Goal: Contribute content: Add original content to the website for others to see

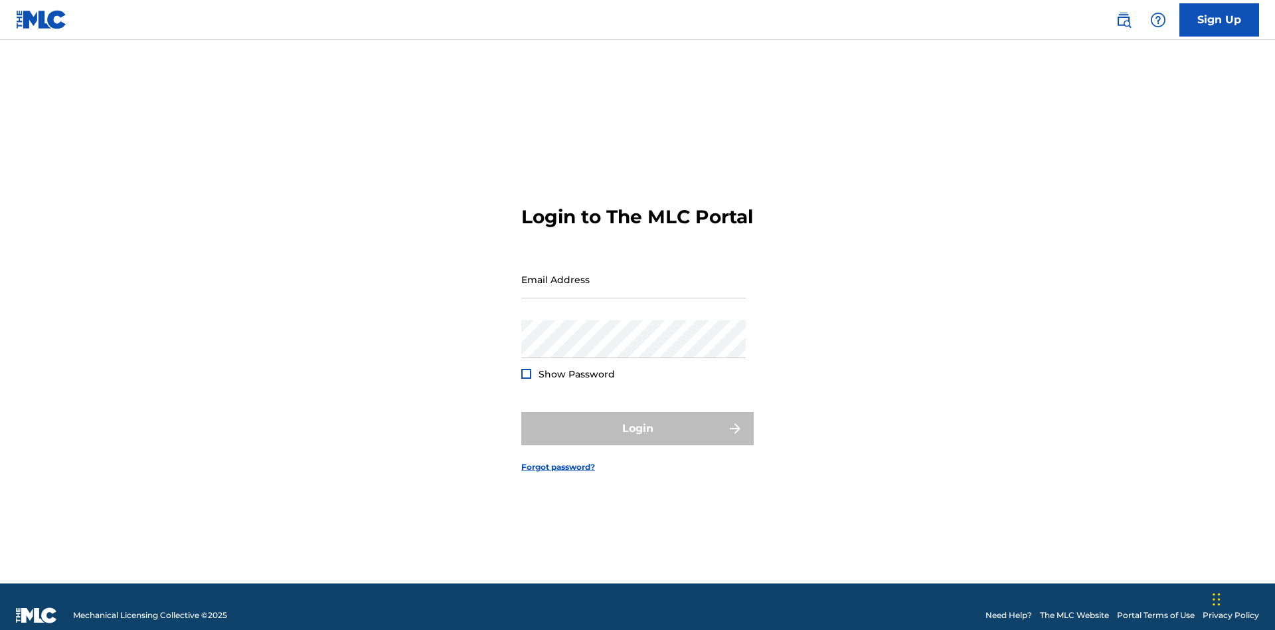
scroll to position [17, 0]
click at [634, 273] on input "Email Address" at bounding box center [633, 279] width 224 height 38
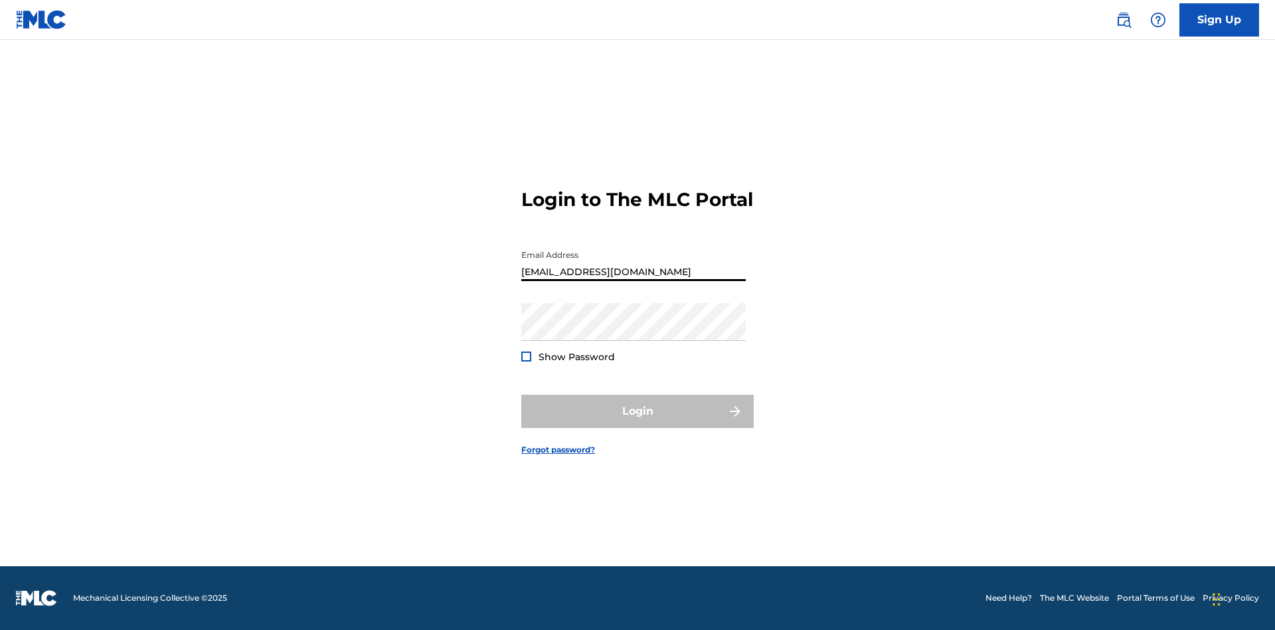
type input "[EMAIL_ADDRESS][DOMAIN_NAME]"
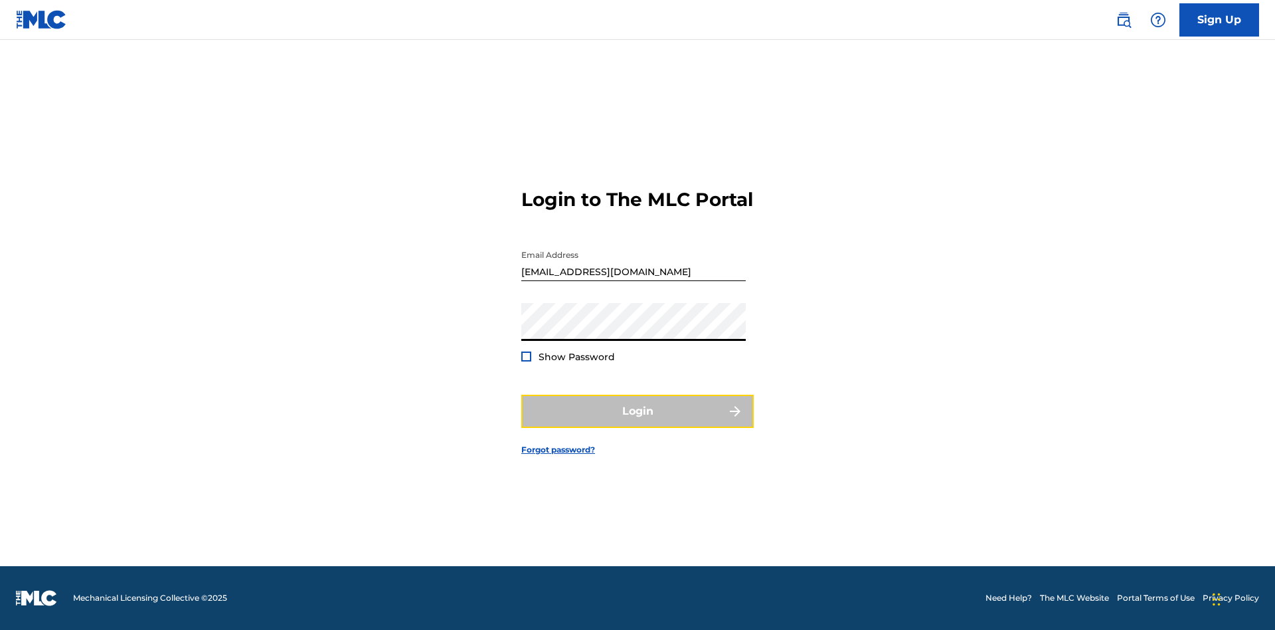
click at [638, 422] on button "Login" at bounding box center [637, 410] width 232 height 33
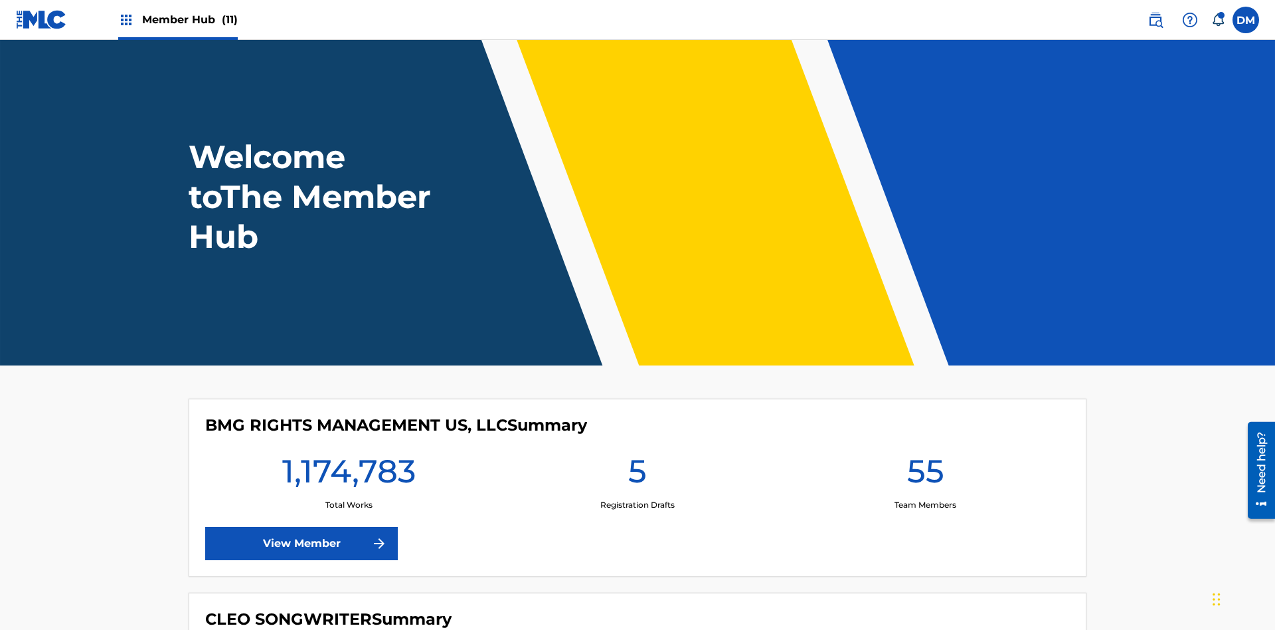
click at [189, 19] on span "Member Hub (11)" at bounding box center [190, 19] width 96 height 15
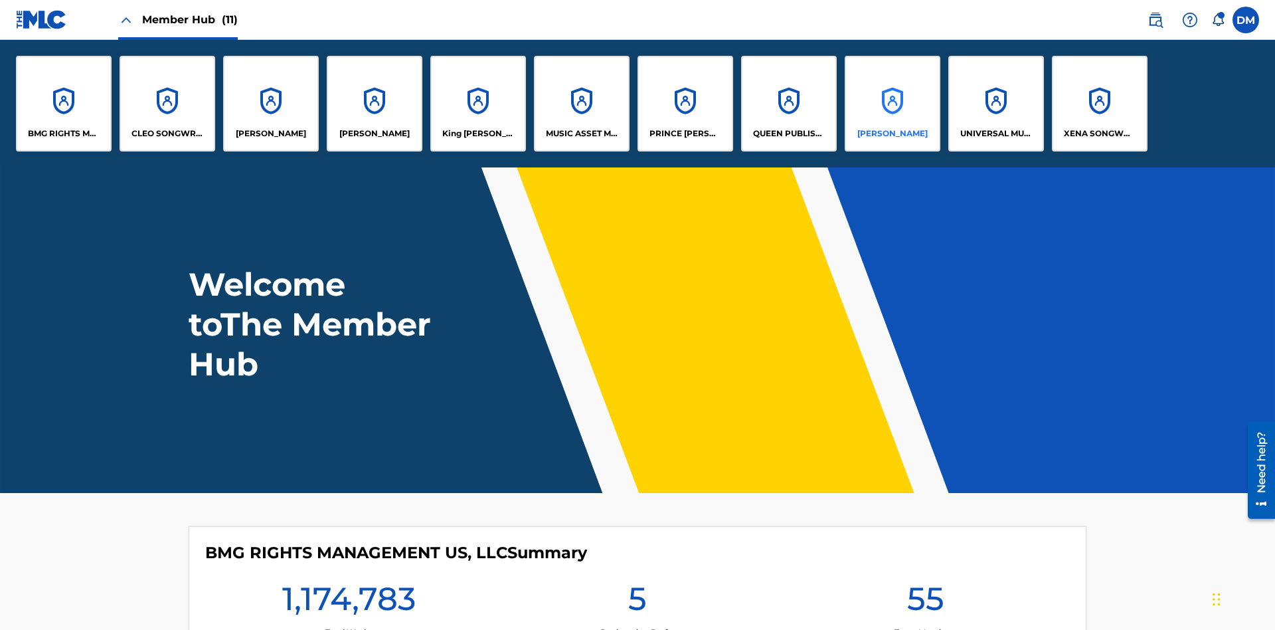
click at [892, 133] on p "[PERSON_NAME]" at bounding box center [892, 134] width 70 height 12
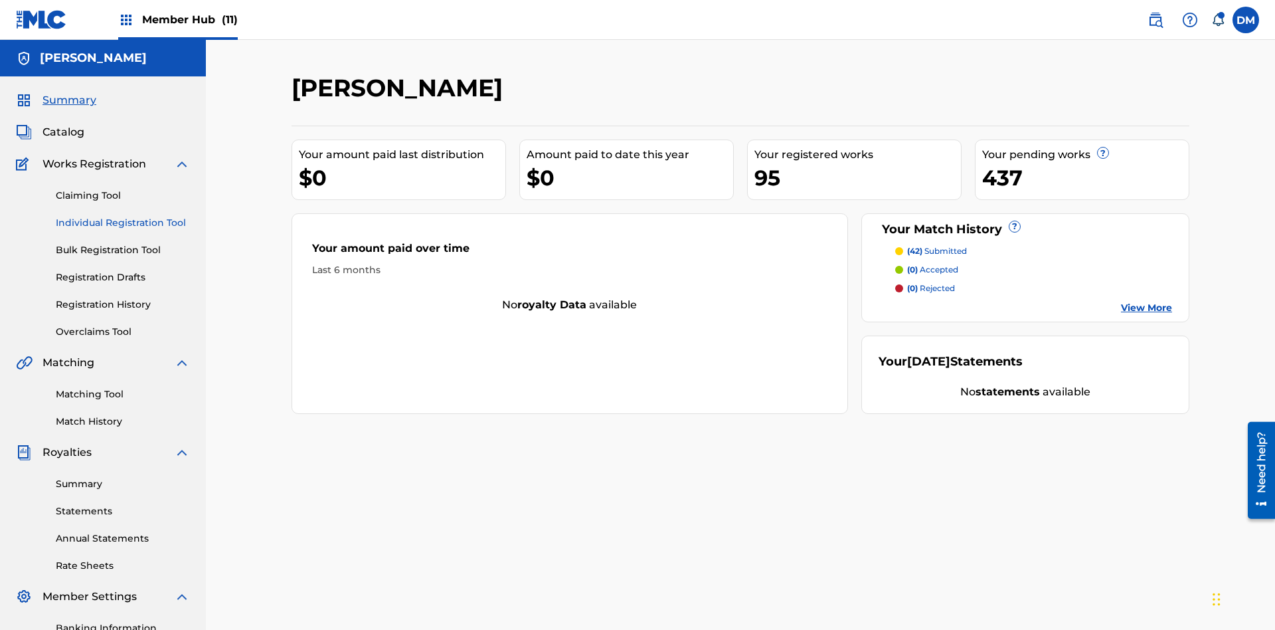
click at [123, 216] on link "Individual Registration Tool" at bounding box center [123, 223] width 134 height 14
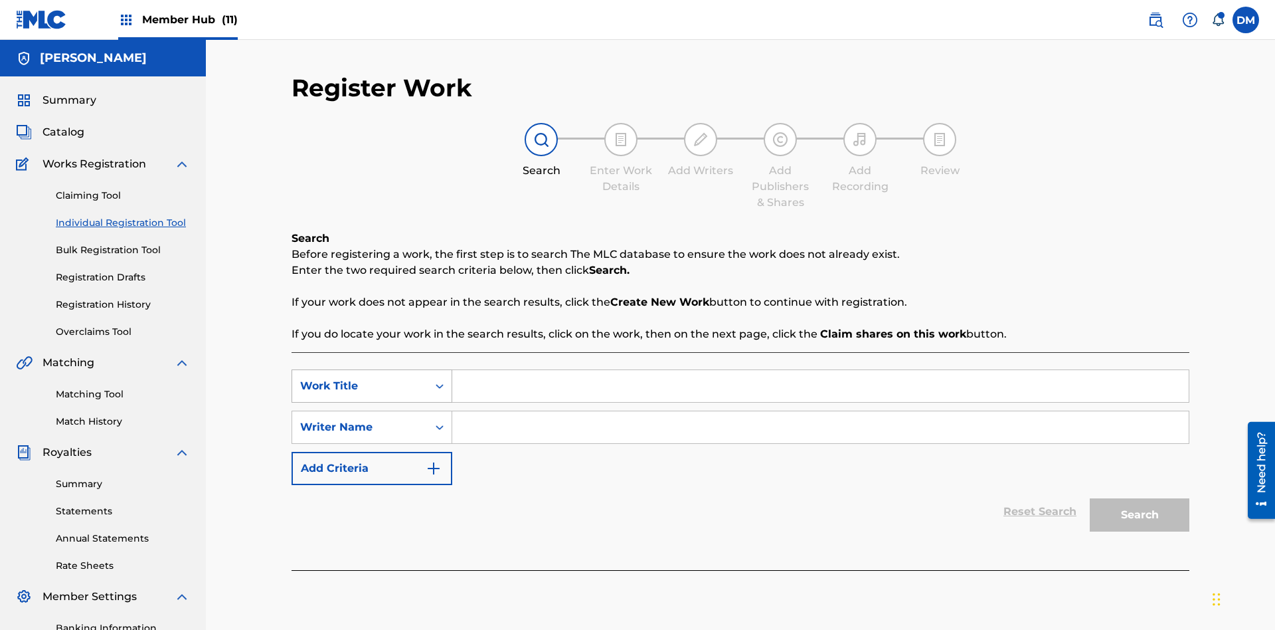
click at [360, 378] on div "Work Title" at bounding box center [360, 386] width 120 height 16
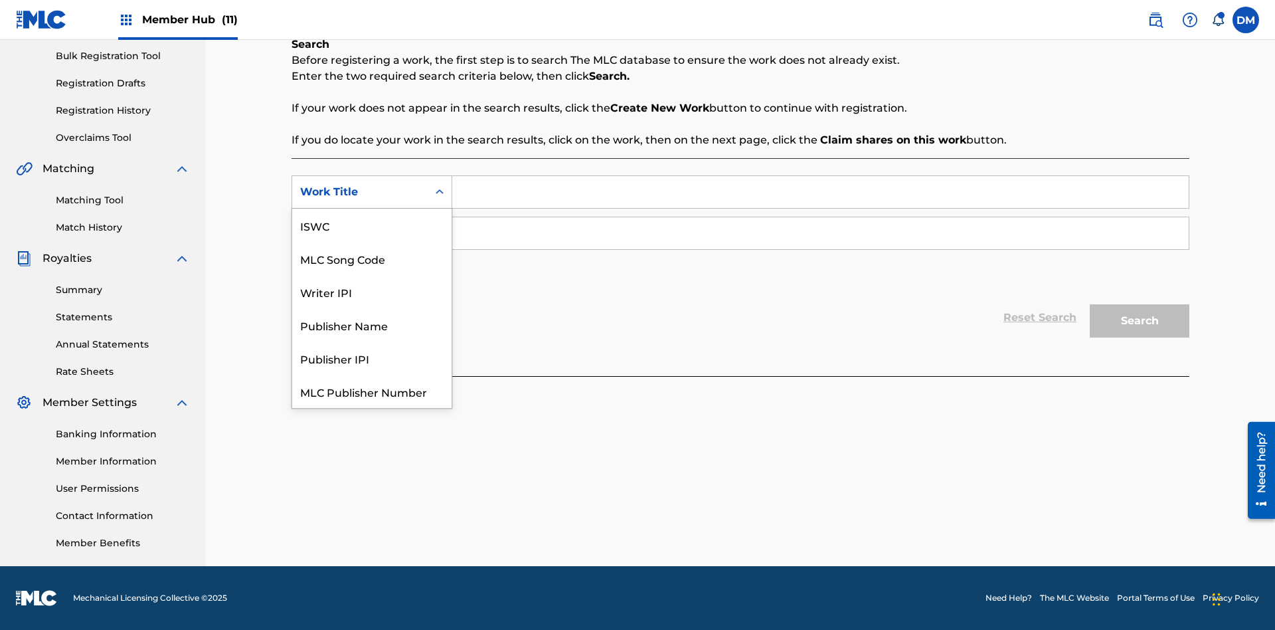
scroll to position [33, 0]
click at [372, 225] on div "MLC Song Code" at bounding box center [371, 225] width 159 height 33
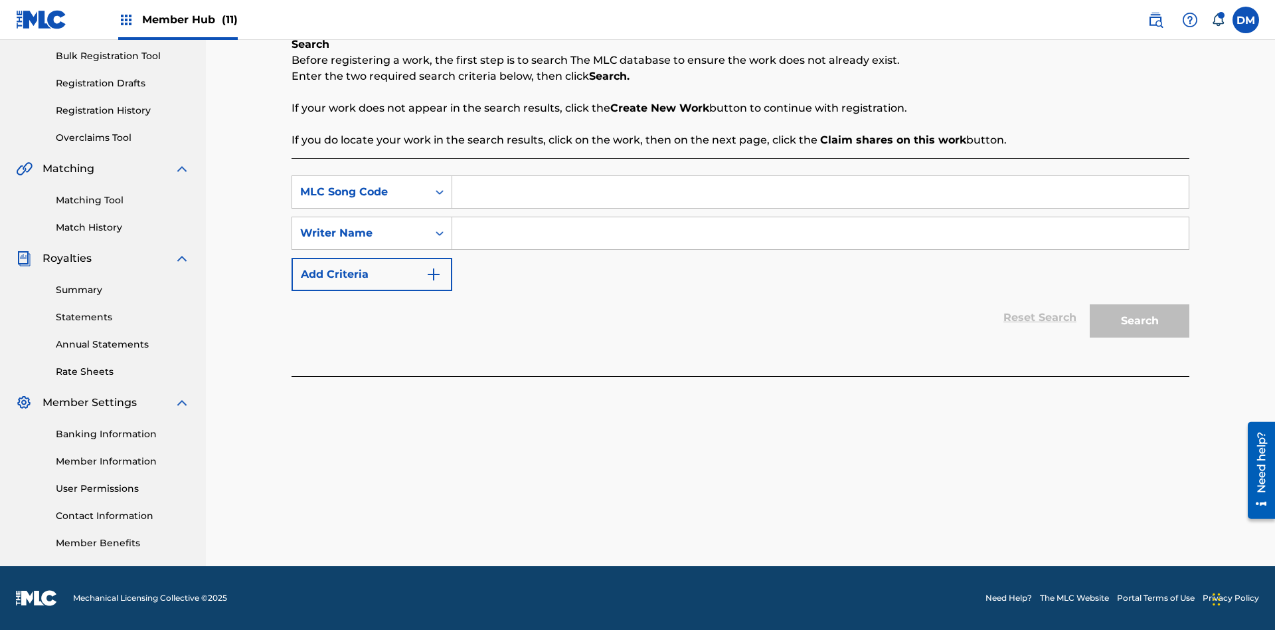
click at [820, 192] on input "Search Form" at bounding box center [820, 192] width 737 height 32
type input "MA9XWG"
click at [820, 233] on input "Search Form" at bounding box center [820, 233] width 737 height 32
type input "[PERSON_NAME]"
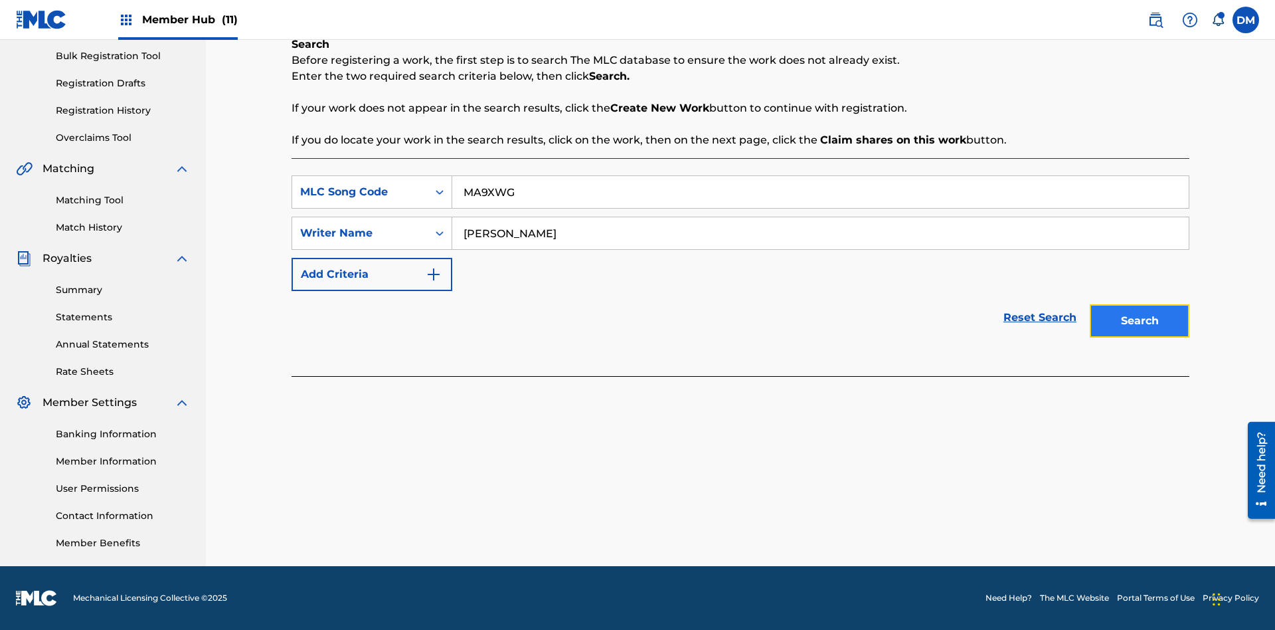
click at [1140, 321] on button "Search" at bounding box center [1140, 320] width 100 height 33
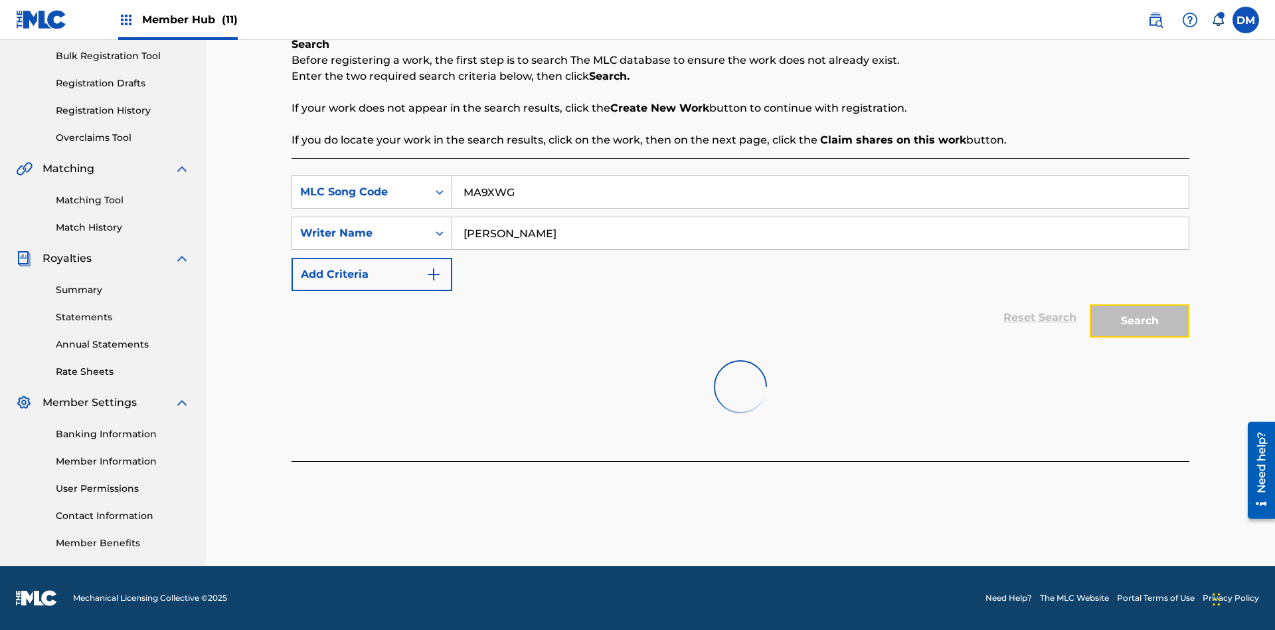
click at [1140, 321] on button "Search" at bounding box center [1140, 320] width 100 height 33
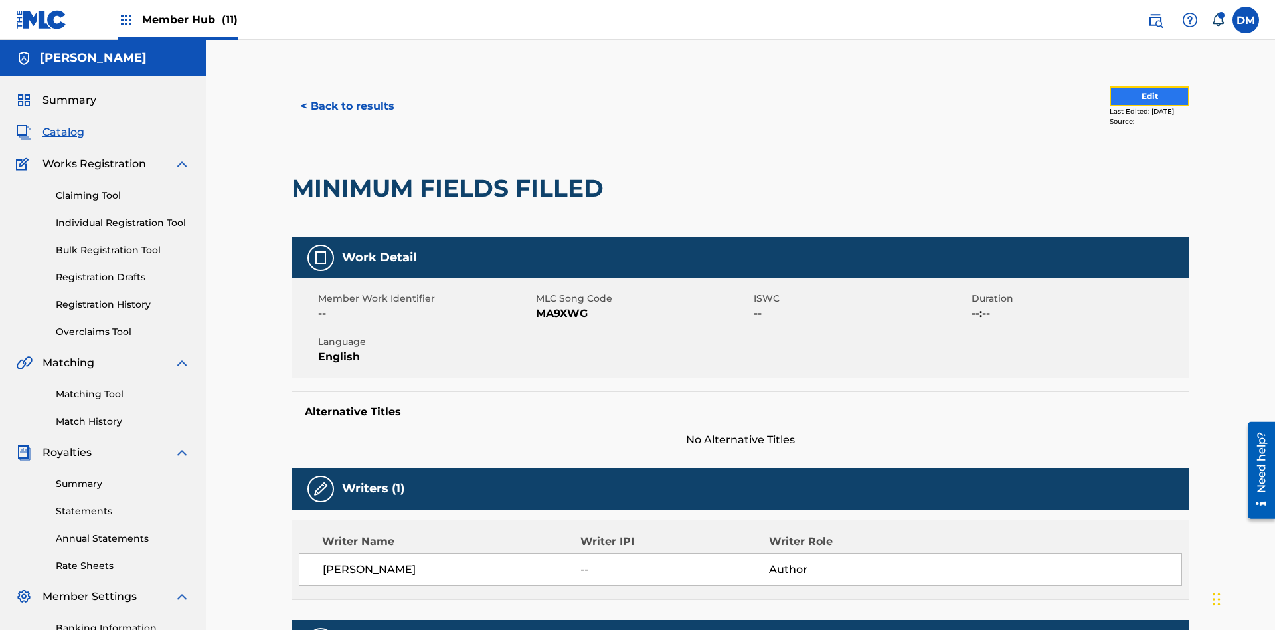
click at [1134, 90] on button "Edit" at bounding box center [1150, 96] width 80 height 20
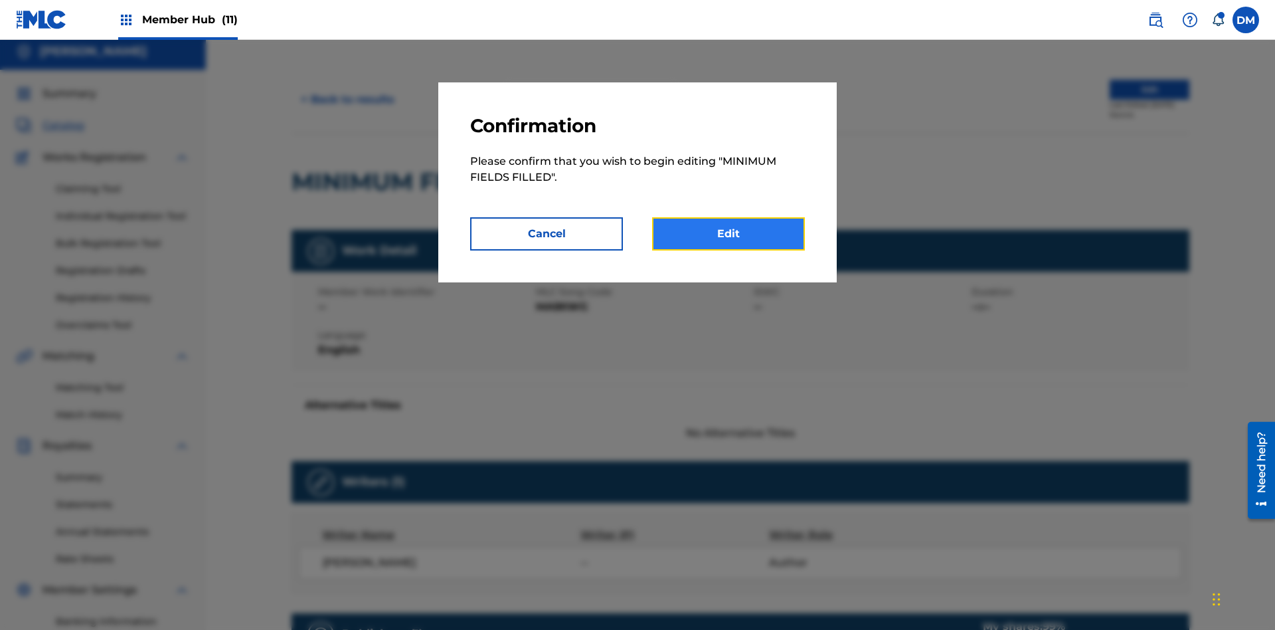
click at [729, 234] on link "Edit" at bounding box center [728, 233] width 153 height 33
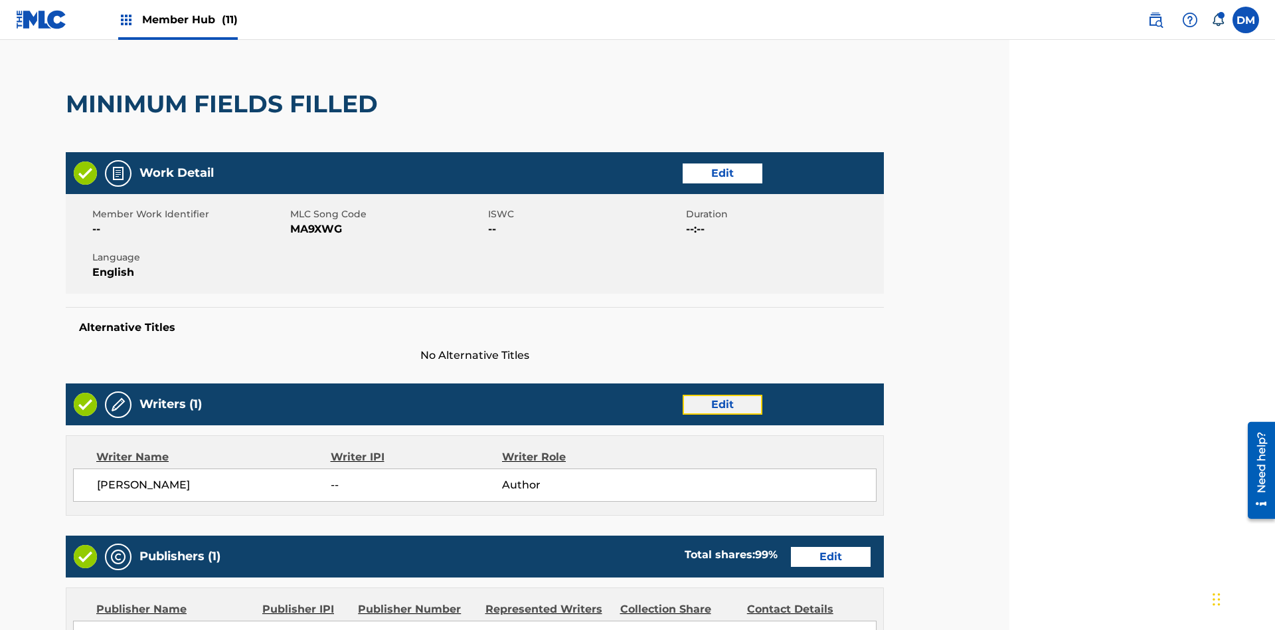
click at [683, 394] on link "Edit" at bounding box center [723, 404] width 80 height 20
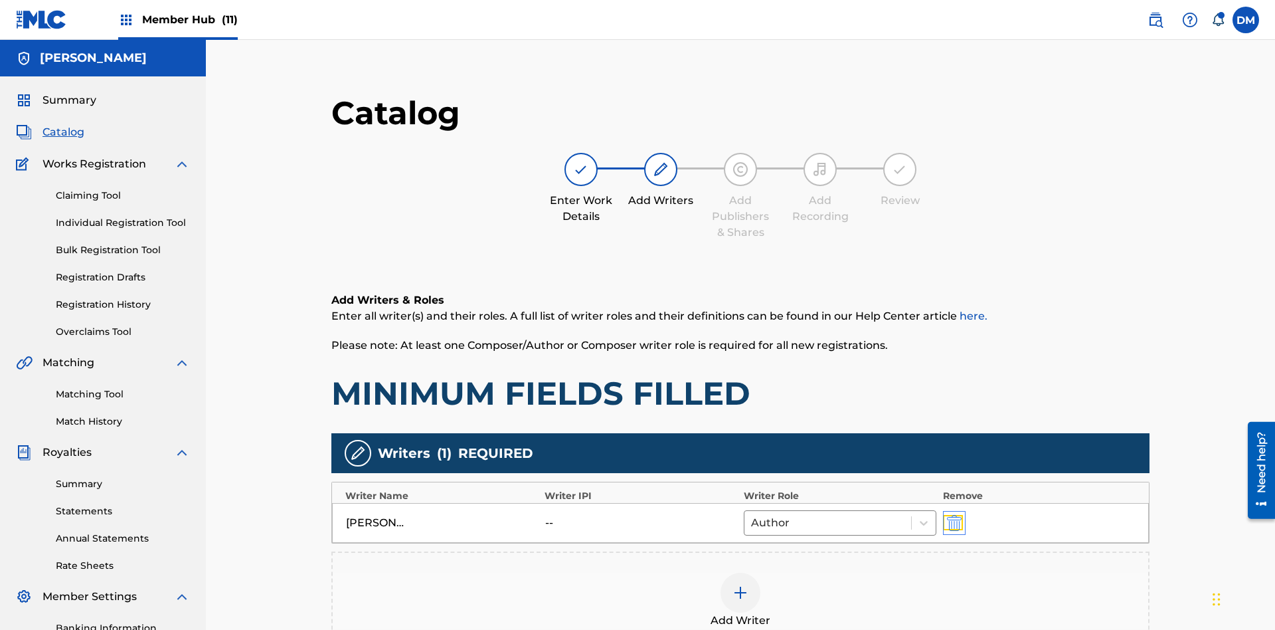
click at [947, 515] on img "submit" at bounding box center [954, 523] width 15 height 16
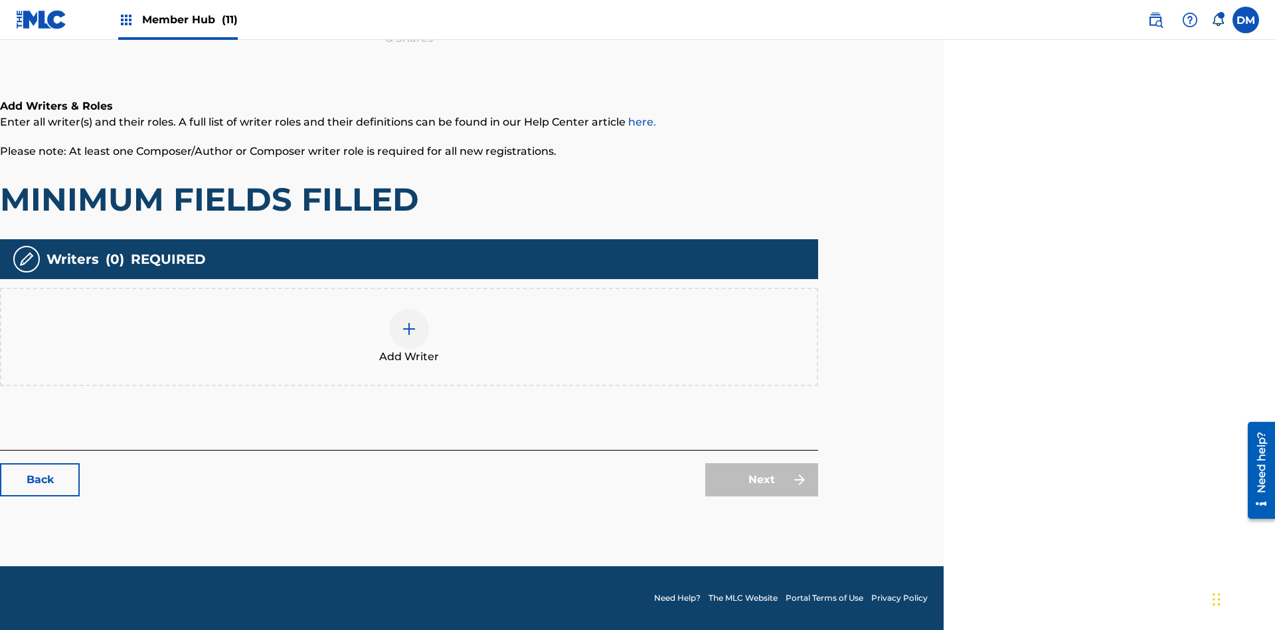
click at [409, 336] on img at bounding box center [409, 329] width 16 height 16
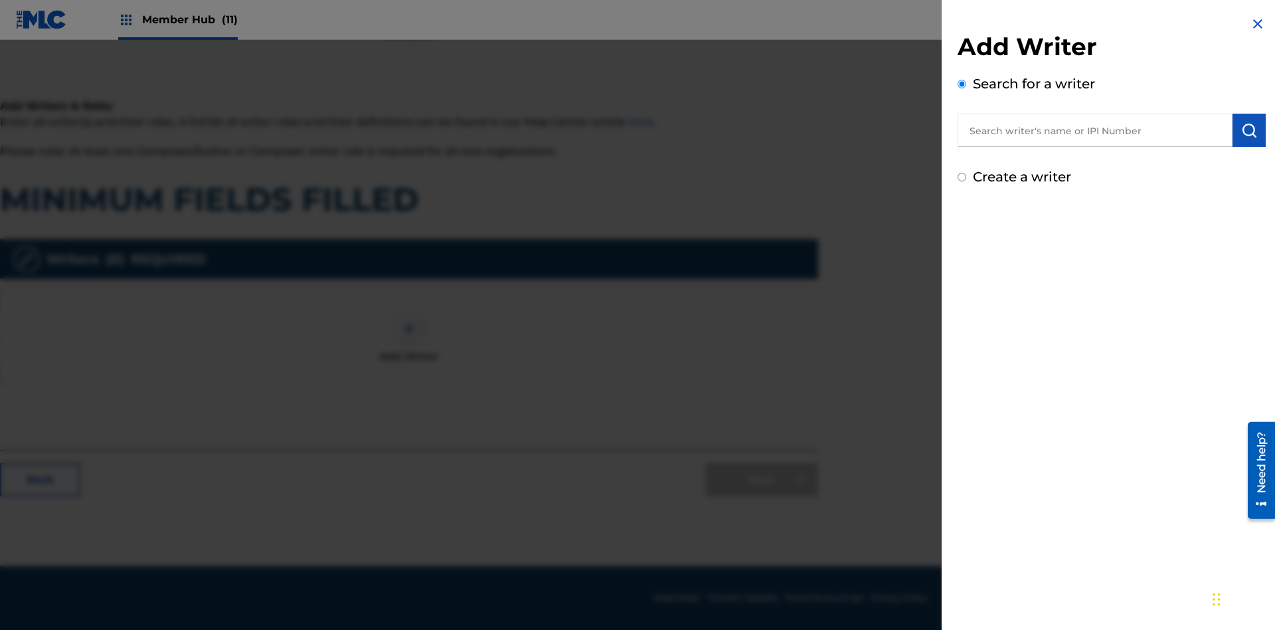
click at [1095, 130] on input "text" at bounding box center [1095, 130] width 275 height 33
type input "Test2025.09.27.04.48.27"
click at [1249, 130] on img "submit" at bounding box center [1249, 130] width 16 height 16
click at [962, 234] on input "Create a writer" at bounding box center [962, 233] width 9 height 9
radio input "false"
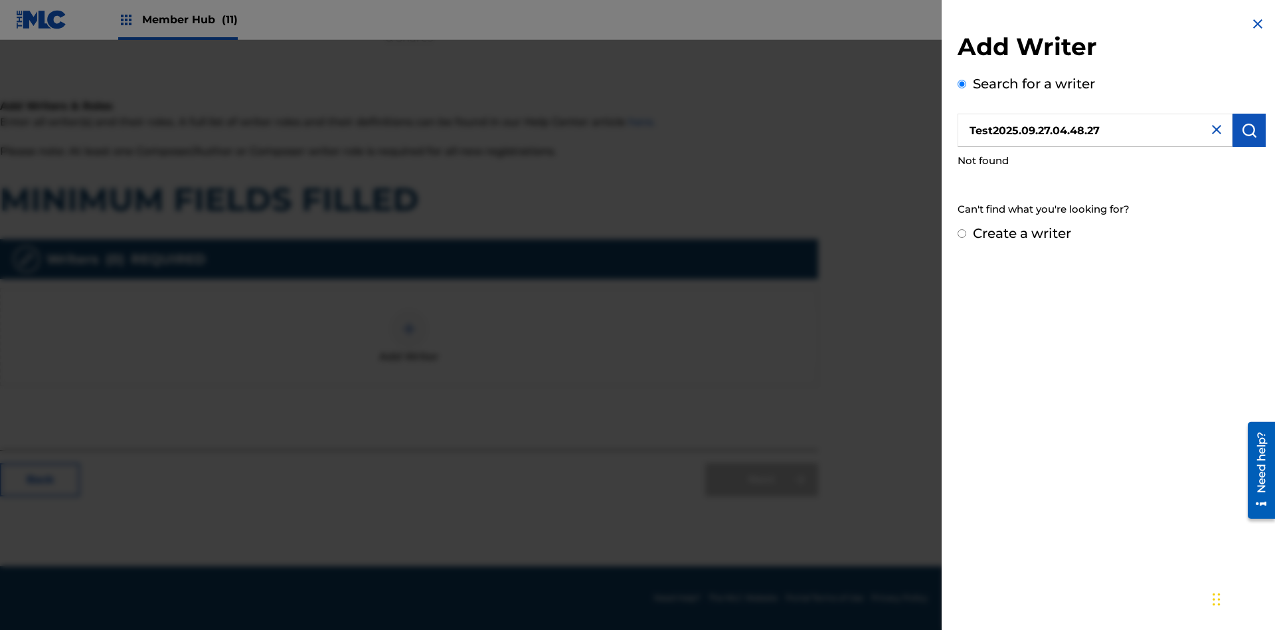
radio input "false"
radio input "true"
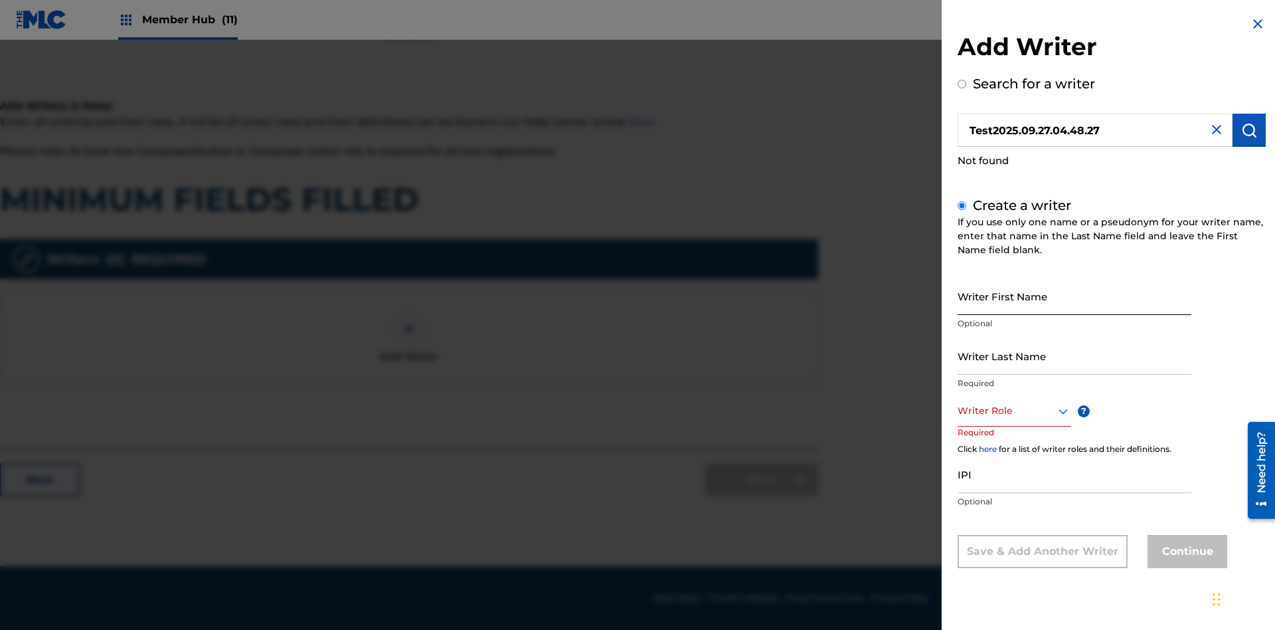
click at [1075, 296] on input "Writer First Name" at bounding box center [1075, 296] width 234 height 38
type input "Test2025.09.27.04.48.28"
click at [1075, 355] on input "Writer Last Name" at bounding box center [1075, 356] width 234 height 38
type input "Test2025.09.27.04.48.28"
click at [1013, 410] on div at bounding box center [1015, 410] width 114 height 17
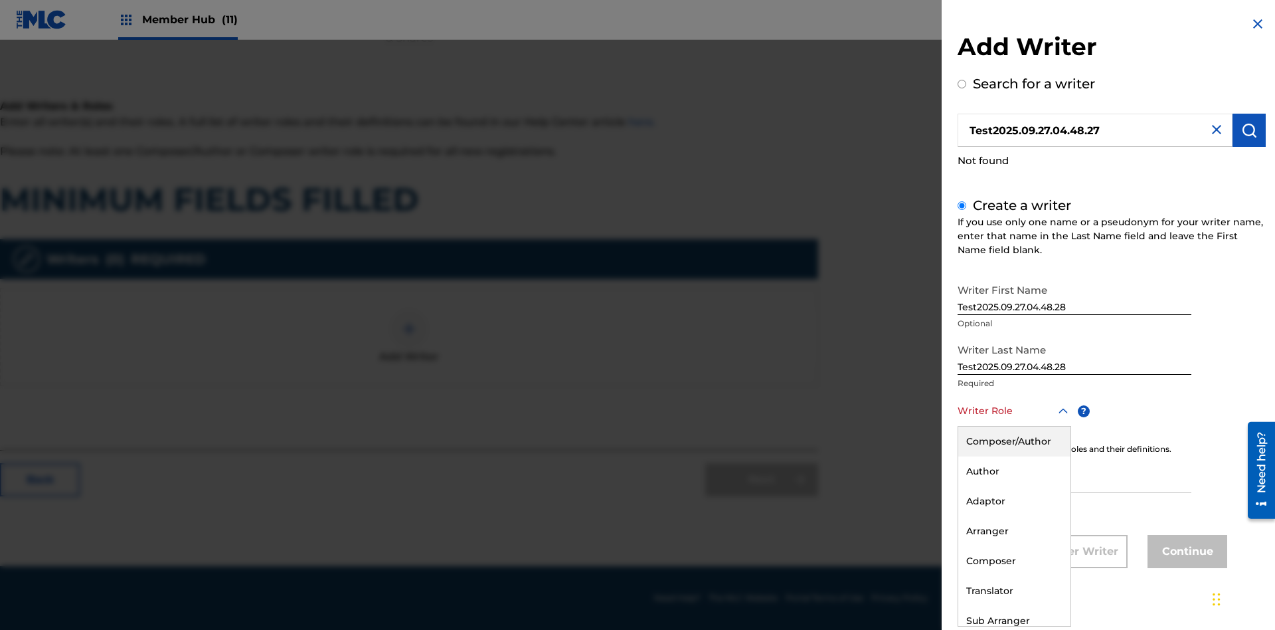
click at [1013, 501] on div "Adaptor" at bounding box center [1014, 501] width 112 height 30
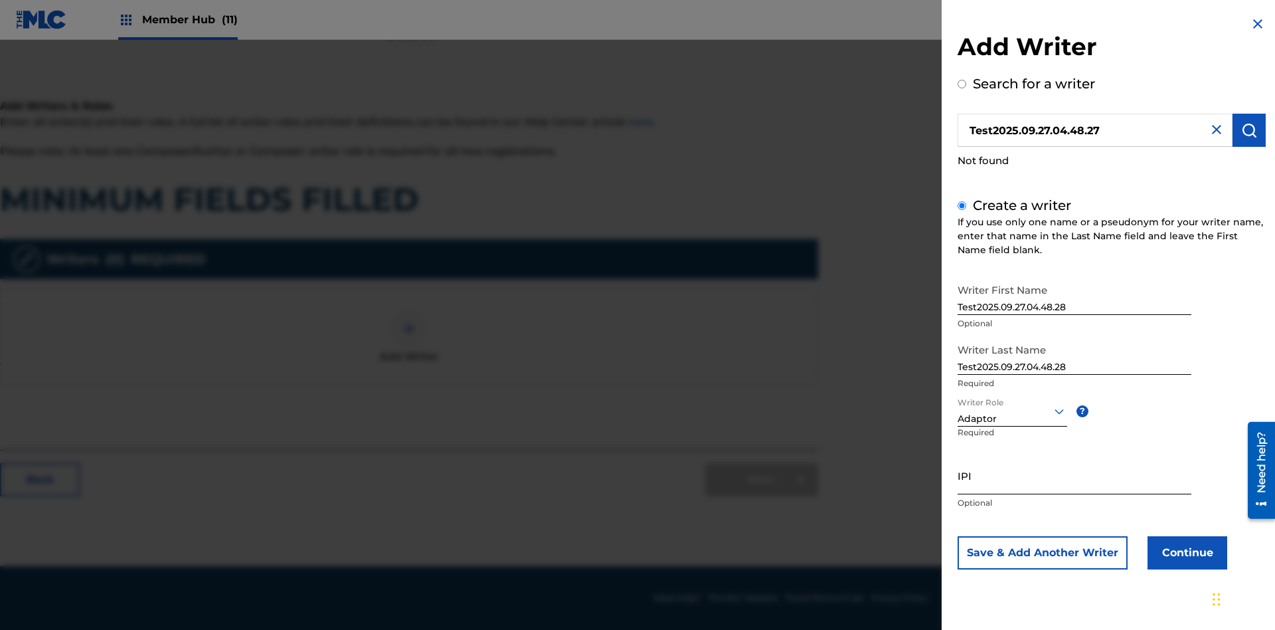
click at [1075, 475] on input "IPI" at bounding box center [1075, 475] width 234 height 38
click at [1185, 552] on button "Continue" at bounding box center [1188, 552] width 80 height 33
